Goal: Information Seeking & Learning: Compare options

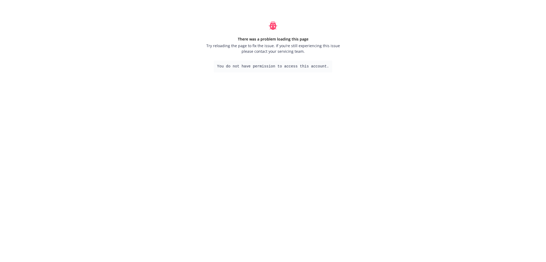
click at [264, 63] on pre "You do not have permission to access this account." at bounding box center [273, 66] width 118 height 12
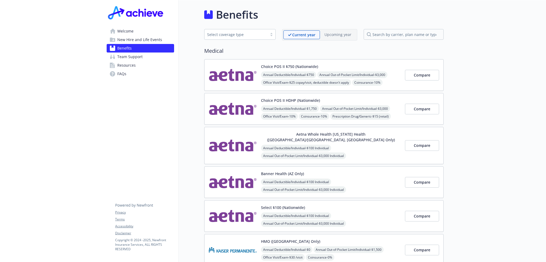
drag, startPoint x: 129, startPoint y: 32, endPoint x: 136, endPoint y: 31, distance: 7.5
click at [129, 32] on span "Welcome" at bounding box center [125, 31] width 16 height 9
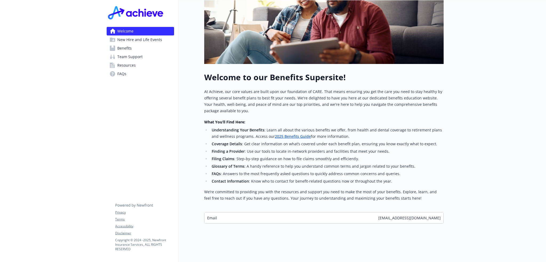
scroll to position [25, 0]
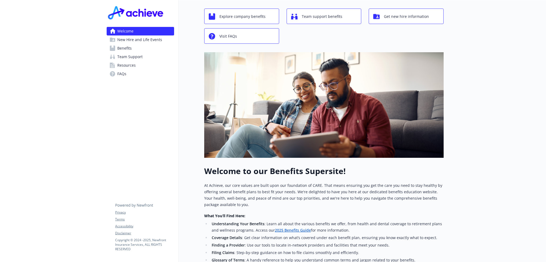
click at [166, 44] on link "Benefits" at bounding box center [140, 48] width 67 height 9
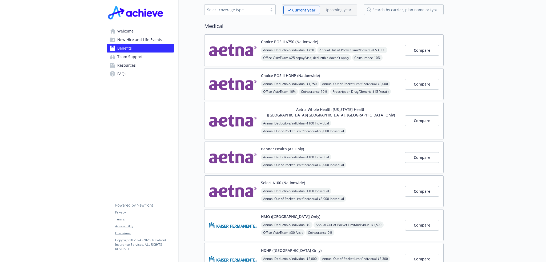
click at [161, 38] on link "New Hire and Life Events" at bounding box center [140, 39] width 67 height 9
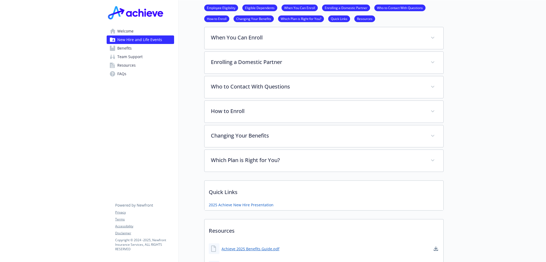
scroll to position [310, 0]
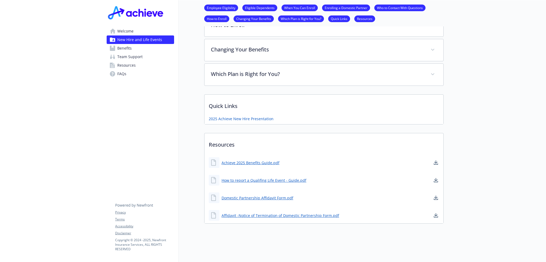
click at [155, 48] on link "Benefits" at bounding box center [140, 48] width 67 height 9
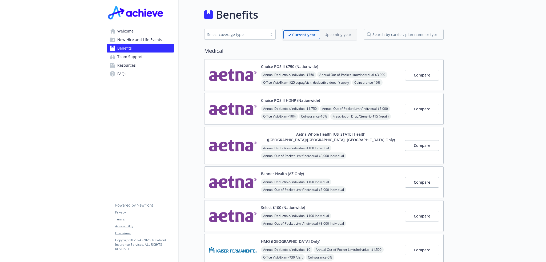
click at [343, 67] on div "Choice POS II $750 (Nationwide) Annual Deductible/Individual - $750 Annual Out-…" at bounding box center [331, 75] width 140 height 23
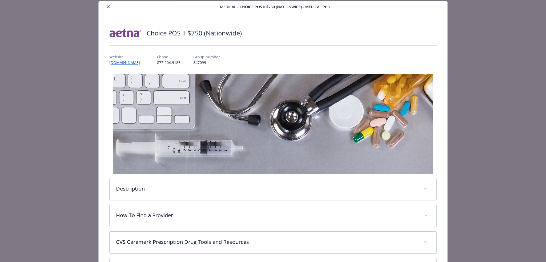
scroll to position [198, 0]
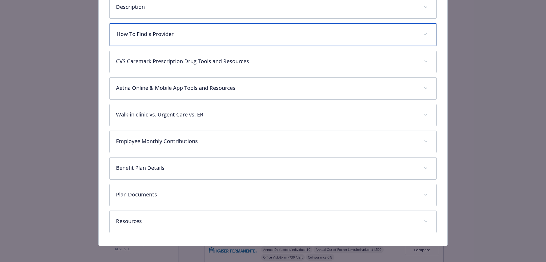
click at [180, 38] on div "How To Find a Provider" at bounding box center [273, 34] width 327 height 23
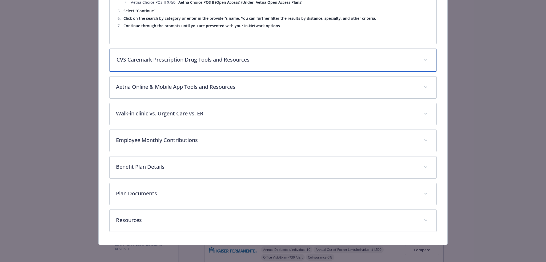
click at [214, 60] on p "CVS Caremark Prescription Drug Tools and Resources" at bounding box center [266, 60] width 300 height 8
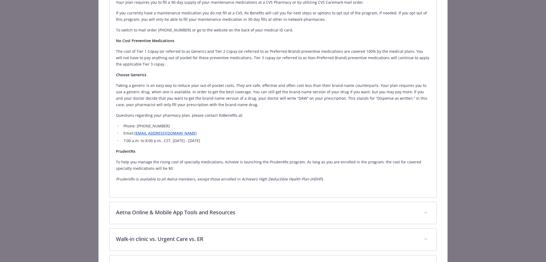
scroll to position [1151, 0]
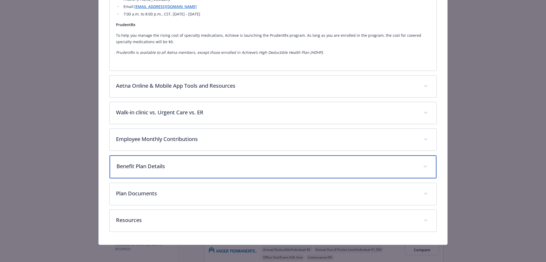
click at [215, 161] on div "Benefit Plan Details" at bounding box center [273, 166] width 327 height 23
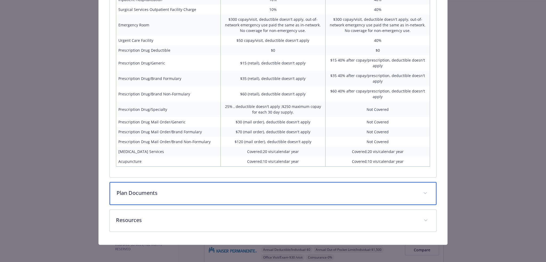
click at [137, 194] on p "Plan Documents" at bounding box center [266, 193] width 300 height 8
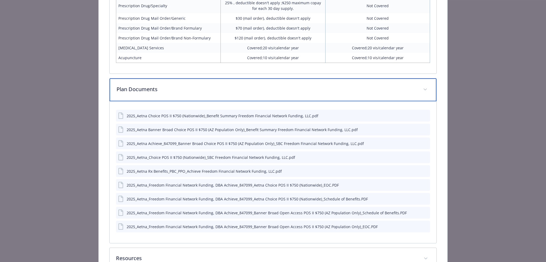
scroll to position [1584, 0]
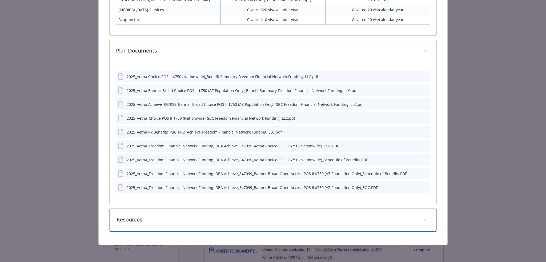
click at [202, 216] on p "Resources" at bounding box center [266, 220] width 300 height 8
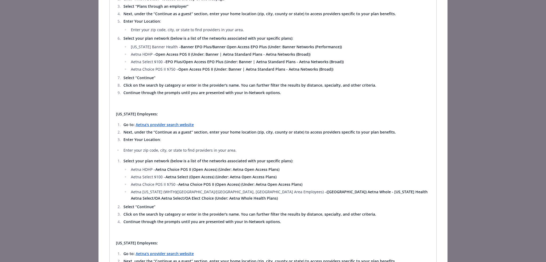
scroll to position [0, 0]
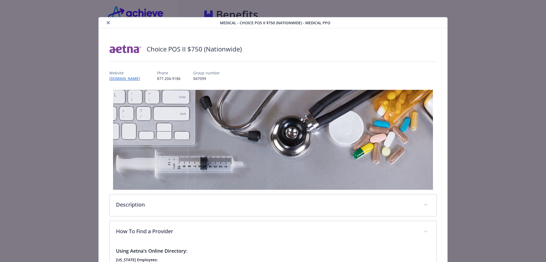
click at [107, 23] on icon "close" at bounding box center [108, 22] width 3 height 3
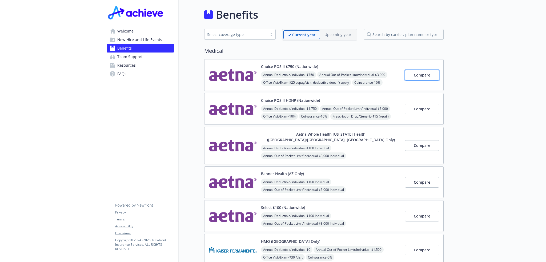
click at [428, 73] on span "Compare" at bounding box center [422, 74] width 17 height 5
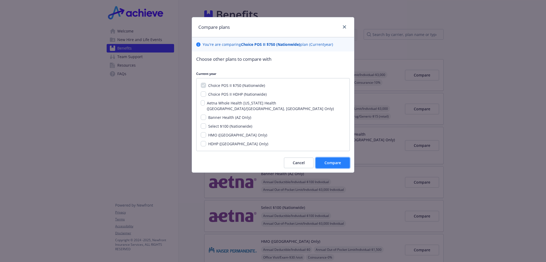
click at [335, 160] on span "Compare" at bounding box center [332, 162] width 17 height 5
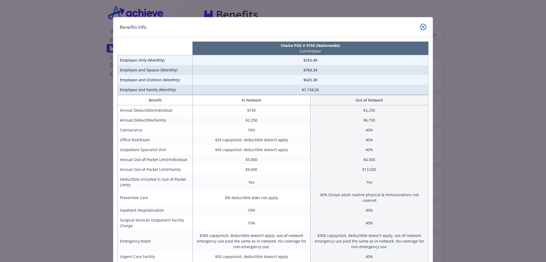
click at [424, 27] on link "close" at bounding box center [423, 27] width 6 height 6
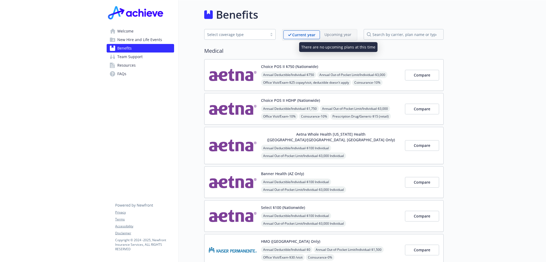
click at [350, 35] on p "Upcoming year" at bounding box center [337, 35] width 27 height 6
click at [421, 76] on span "Compare" at bounding box center [422, 74] width 17 height 5
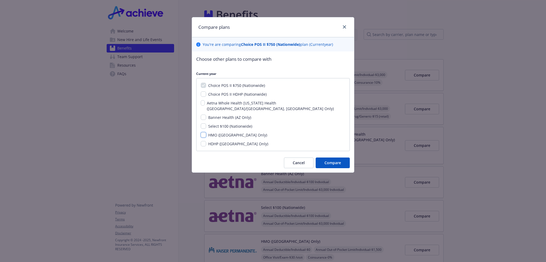
click at [204, 132] on input "HMO (Northern CA Only)" at bounding box center [203, 134] width 5 height 5
checkbox input "true"
click at [205, 103] on input "Aetna Whole Health Texas Health (Dallas/Fort Worth, TX Only)" at bounding box center [203, 102] width 4 height 5
checkbox input "true"
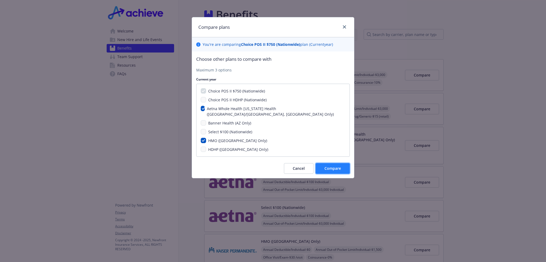
click at [331, 166] on span "Compare" at bounding box center [332, 168] width 17 height 5
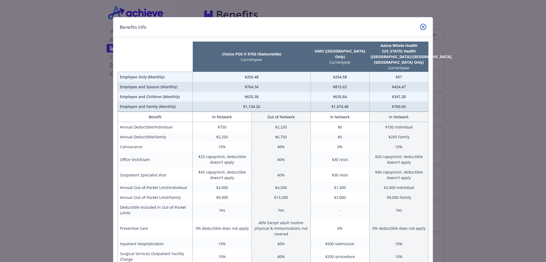
click at [421, 27] on icon "close" at bounding box center [422, 26] width 3 height 3
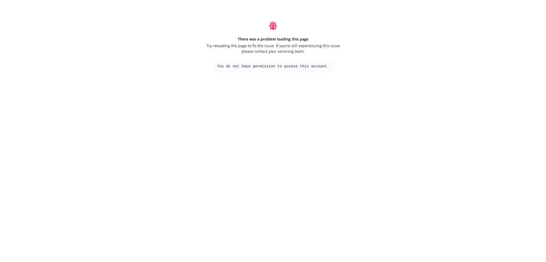
click at [256, 68] on pre "You do not have permission to access this account." at bounding box center [273, 66] width 118 height 12
